Goal: Task Accomplishment & Management: Use online tool/utility

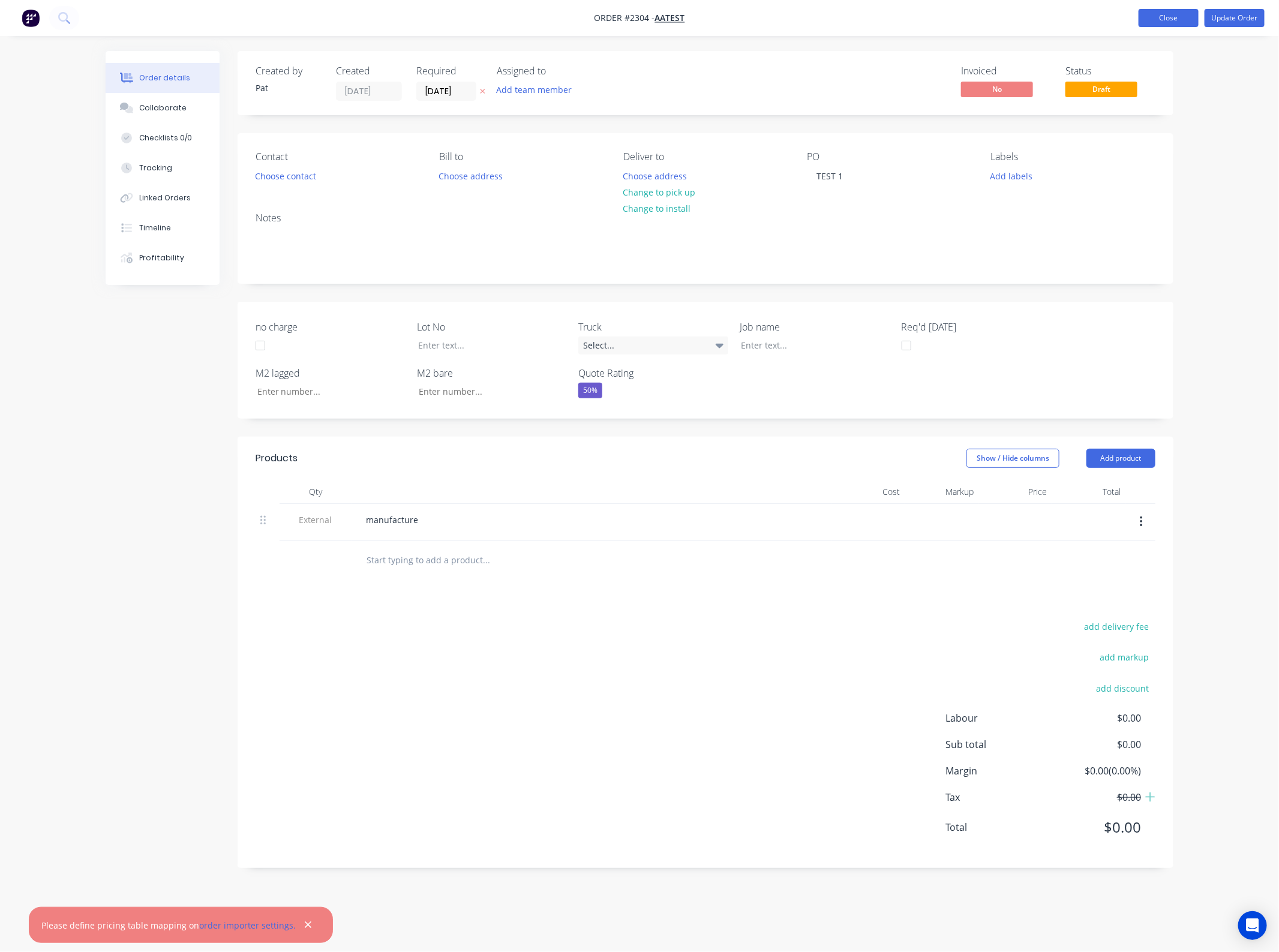
click at [1158, 14] on button "Close" at bounding box center [1169, 17] width 60 height 18
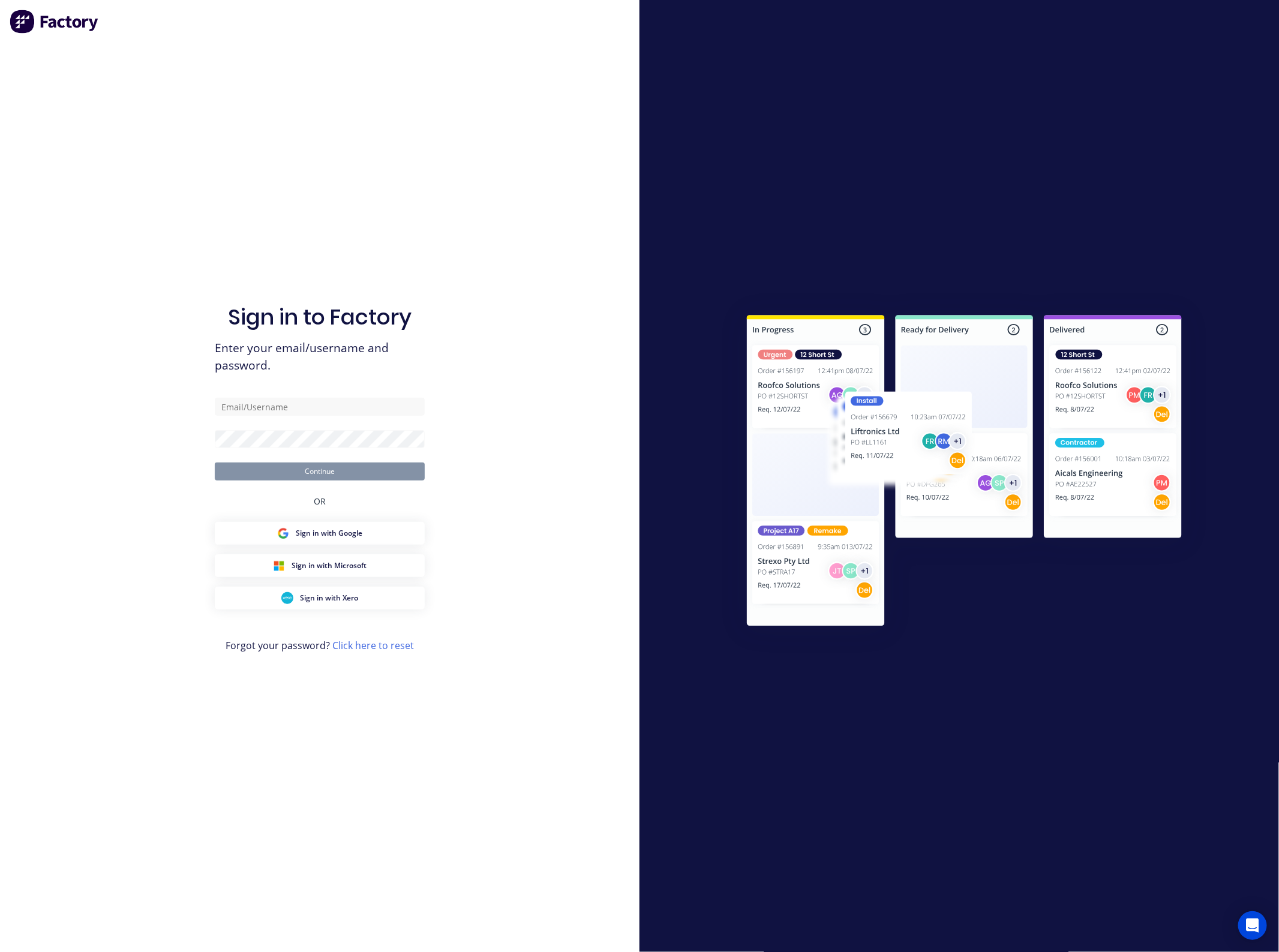
type input "[EMAIL_ADDRESS][DOMAIN_NAME]"
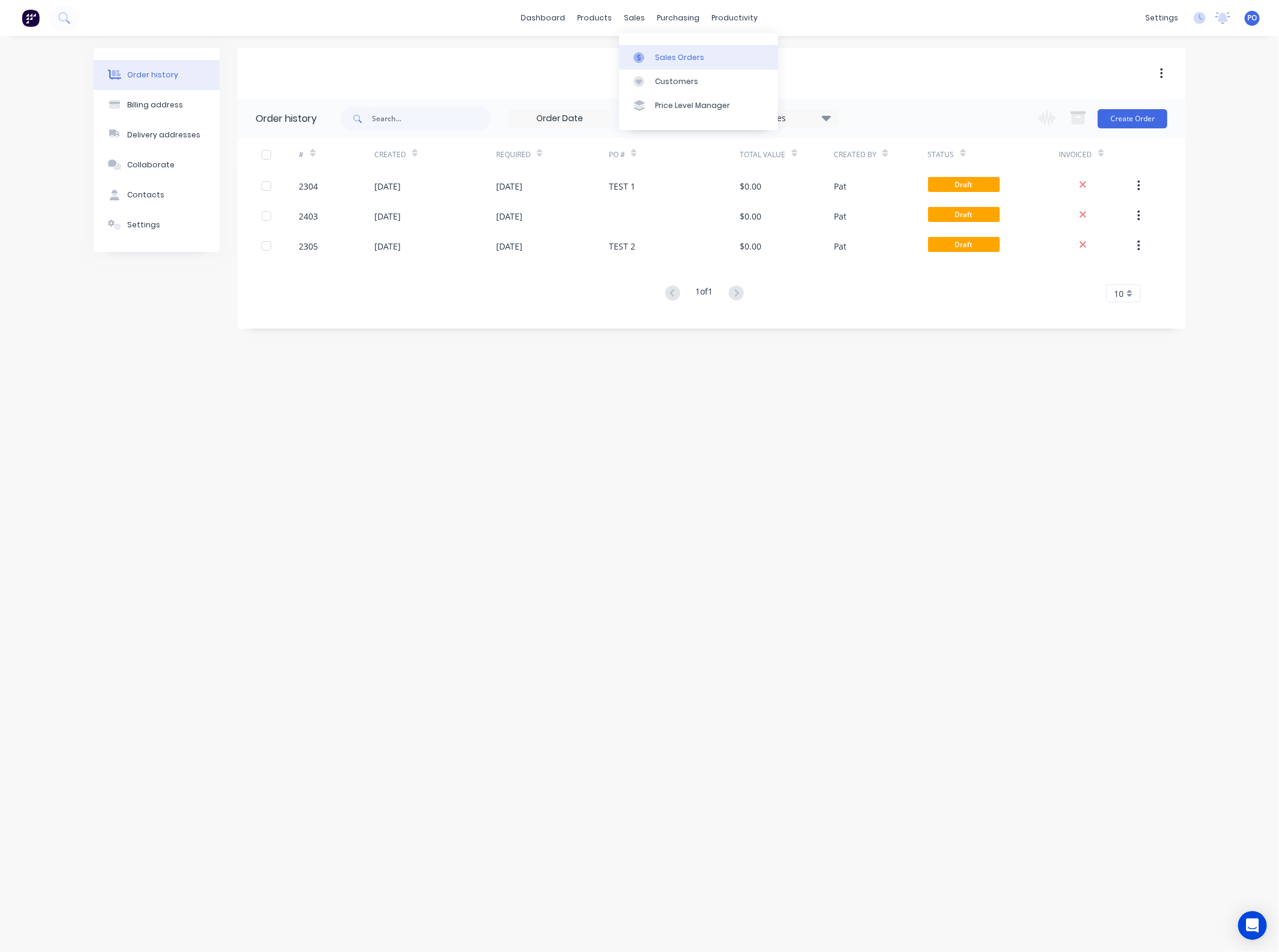
click at [655, 66] on link "Sales Orders" at bounding box center [698, 56] width 159 height 24
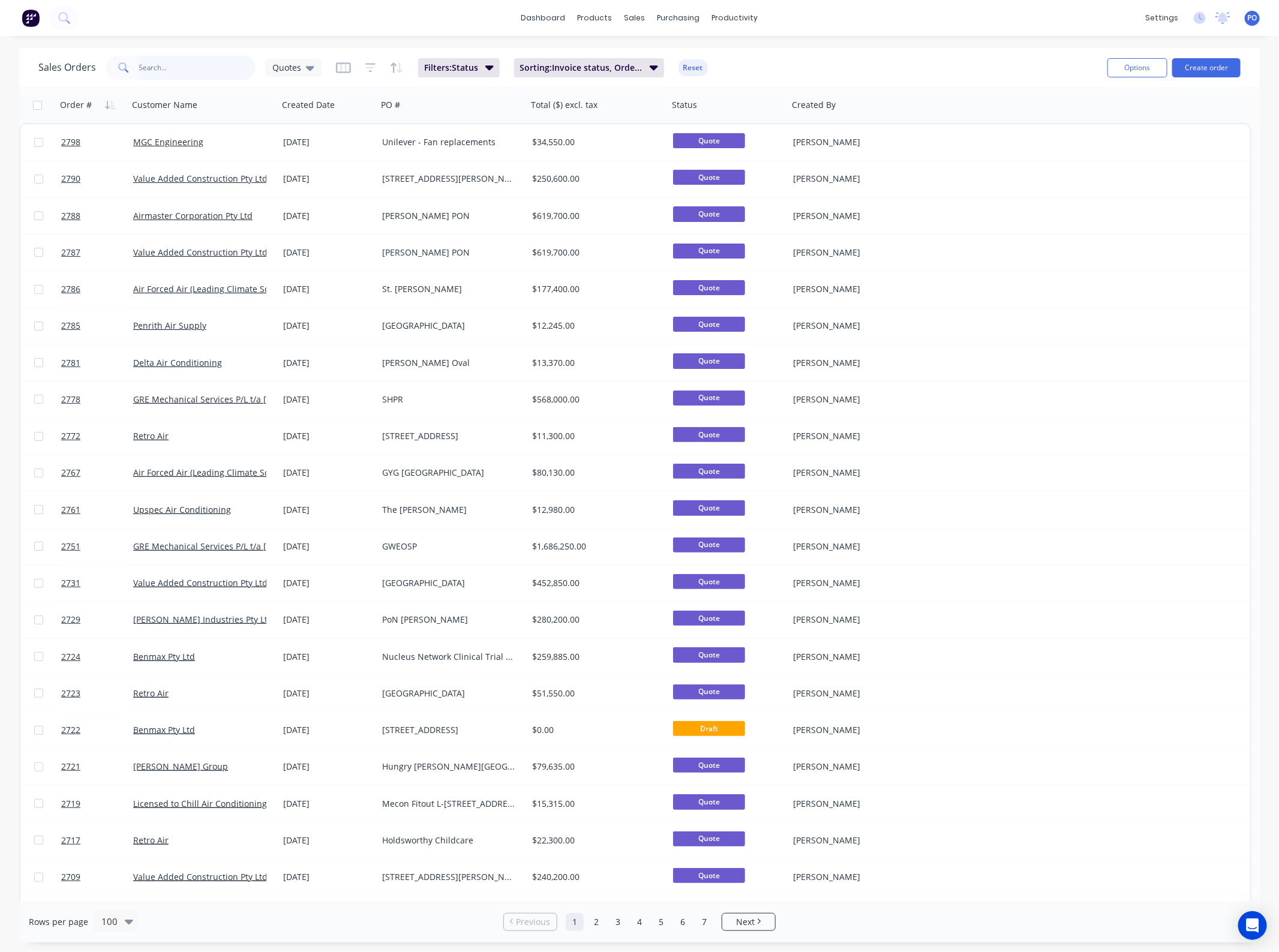
click at [174, 76] on input "text" at bounding box center [197, 67] width 117 height 24
type input "opal"
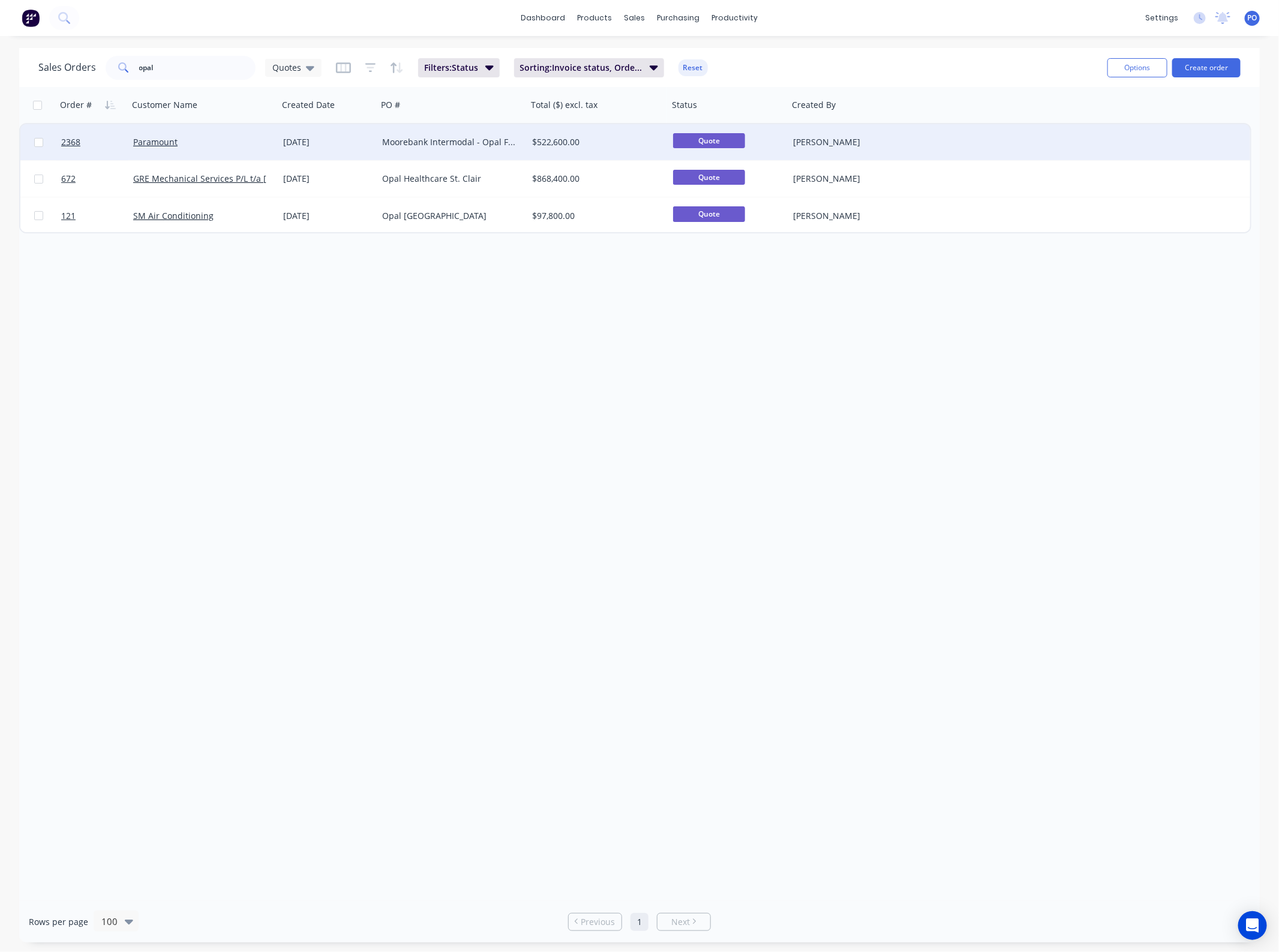
click at [329, 141] on div "[DATE]" at bounding box center [328, 141] width 89 height 12
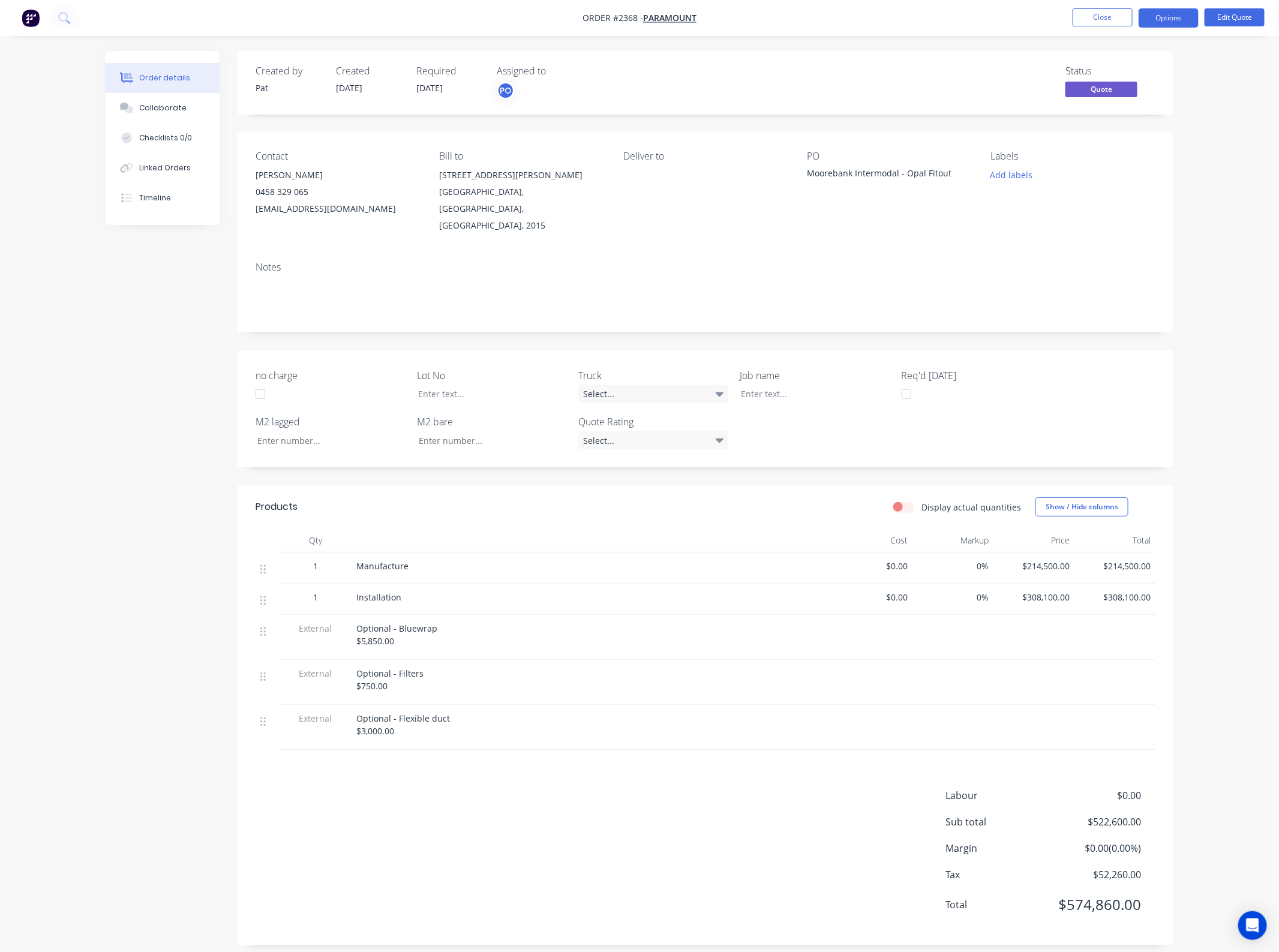
click at [1097, 7] on nav "Order #2368 - Paramount Close Options Edit Quote" at bounding box center [639, 18] width 1279 height 36
click at [1092, 15] on button "Close" at bounding box center [1102, 17] width 60 height 18
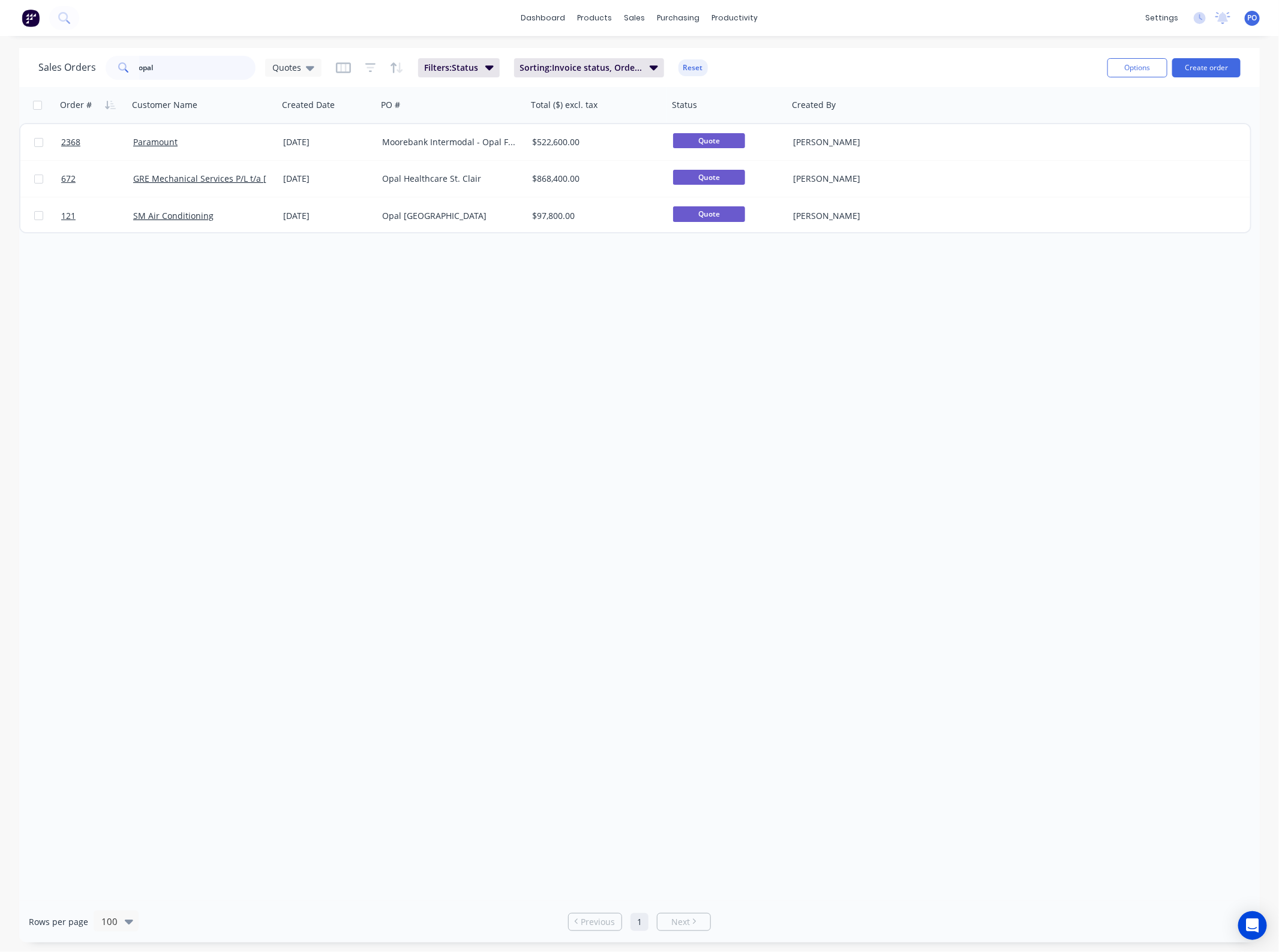
click at [190, 64] on input "opal" at bounding box center [197, 67] width 117 height 24
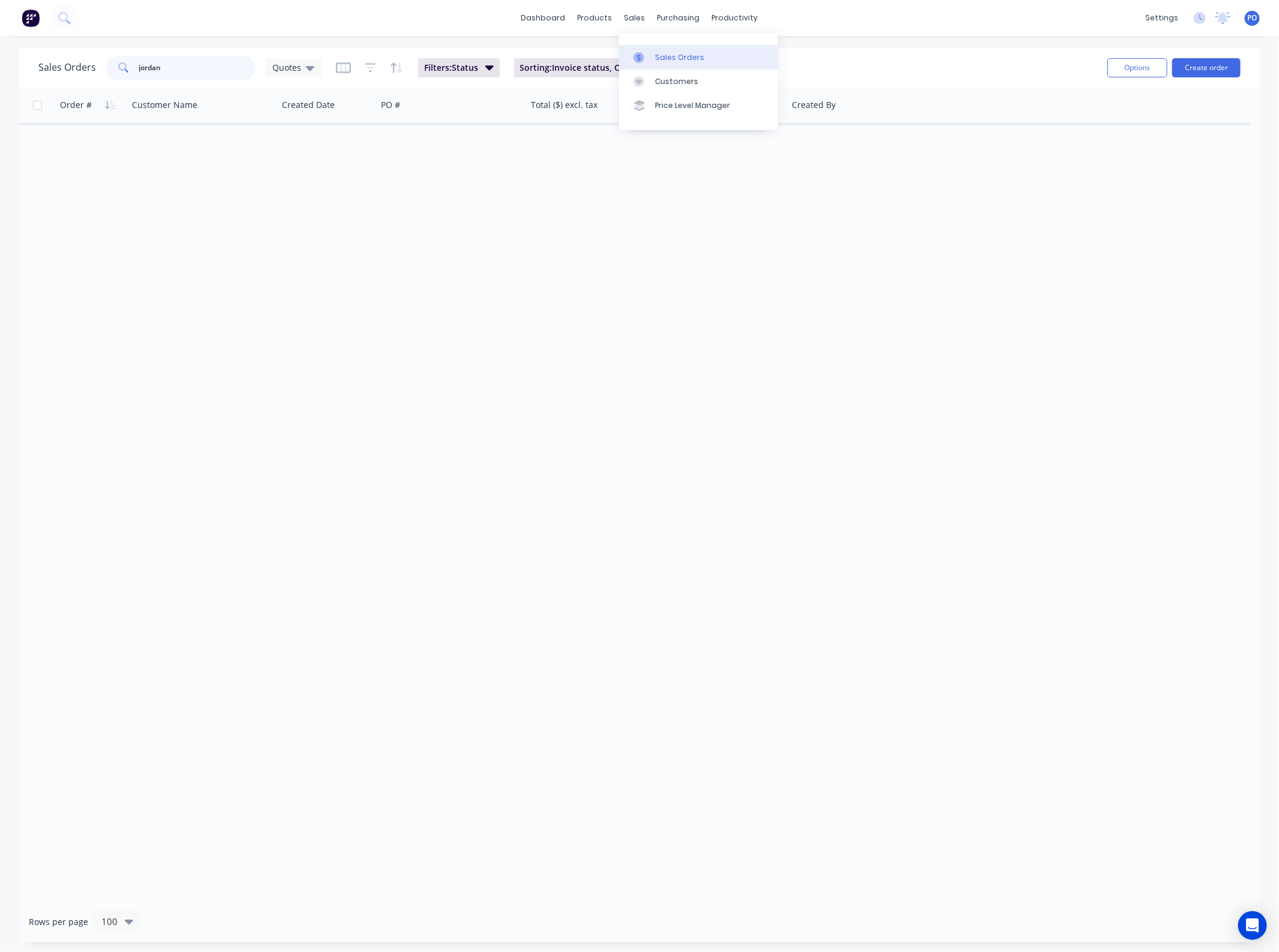
type input "jordan"
click at [652, 45] on link "Sales Orders" at bounding box center [698, 56] width 159 height 24
click at [652, 48] on link "Sales Orders" at bounding box center [698, 56] width 159 height 24
click at [677, 56] on div "Sales Orders" at bounding box center [680, 57] width 49 height 10
click at [1190, 67] on button "Create order" at bounding box center [1207, 67] width 68 height 19
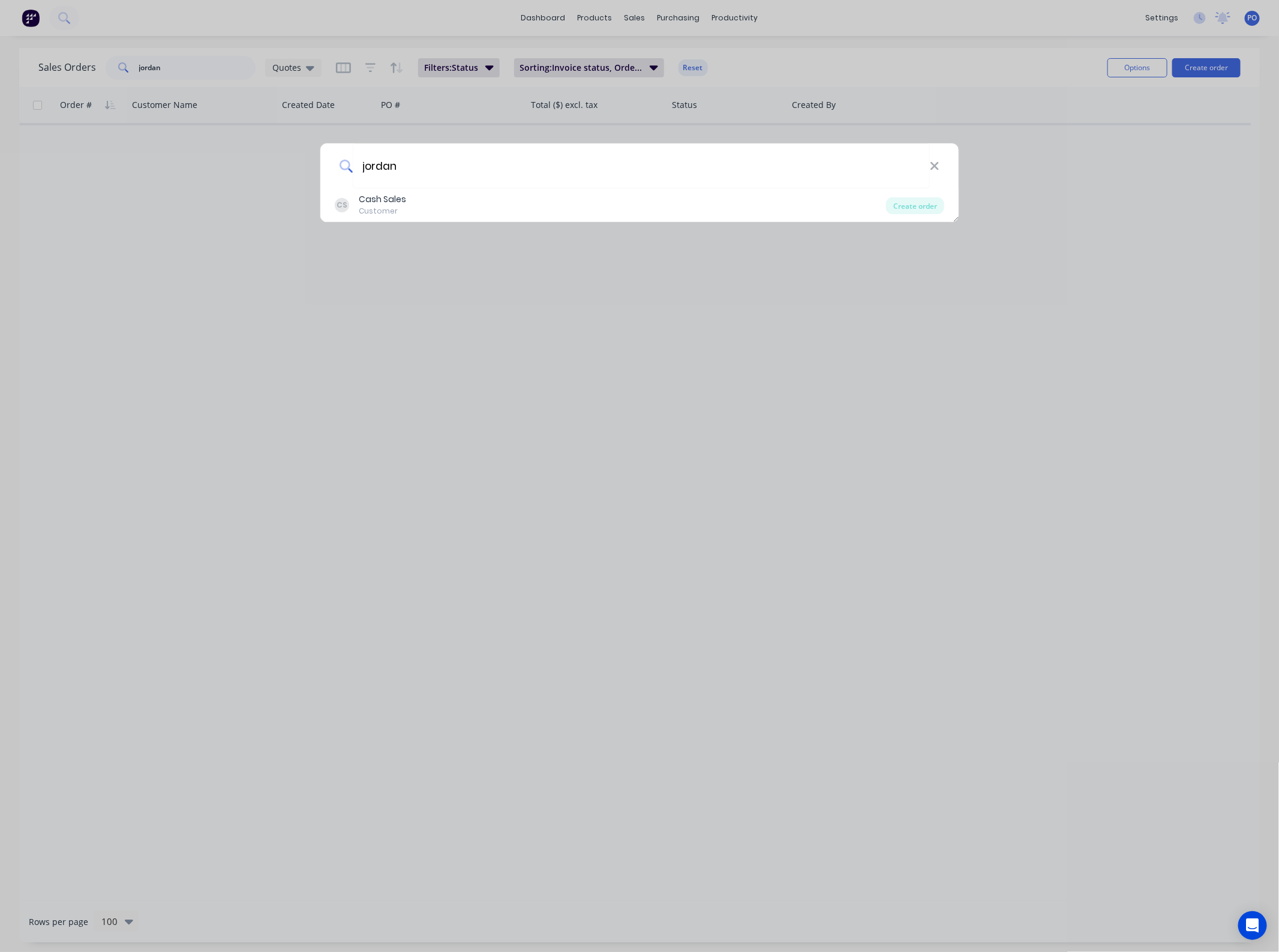
drag, startPoint x: 389, startPoint y: 169, endPoint x: 255, endPoint y: 165, distance: 134.1
click at [308, 166] on div "[PERSON_NAME] Cash Sales Customer Create order" at bounding box center [639, 476] width 1279 height 952
type input "jordan"
